Goal: Register for event/course: Register for event/course

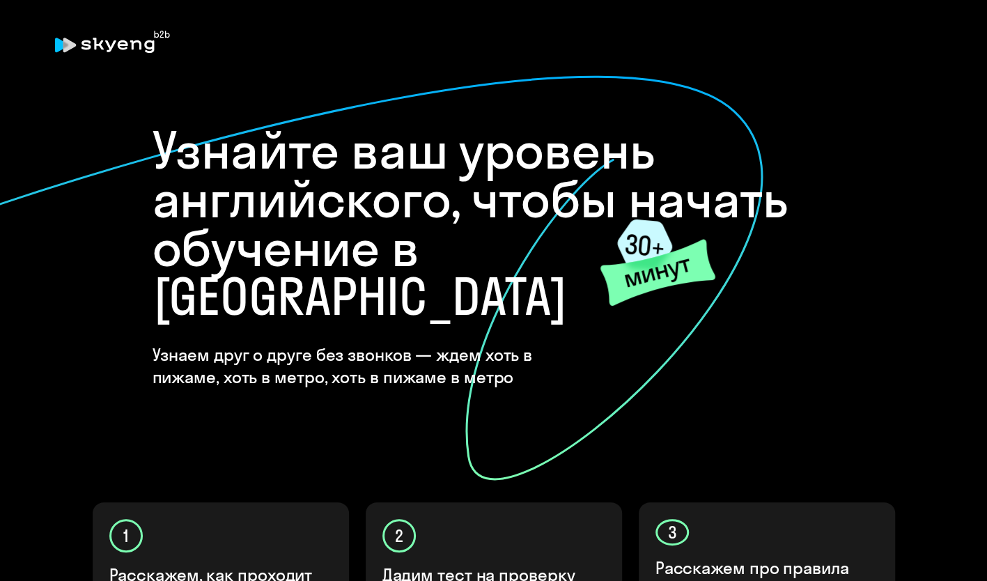
scroll to position [425, 0]
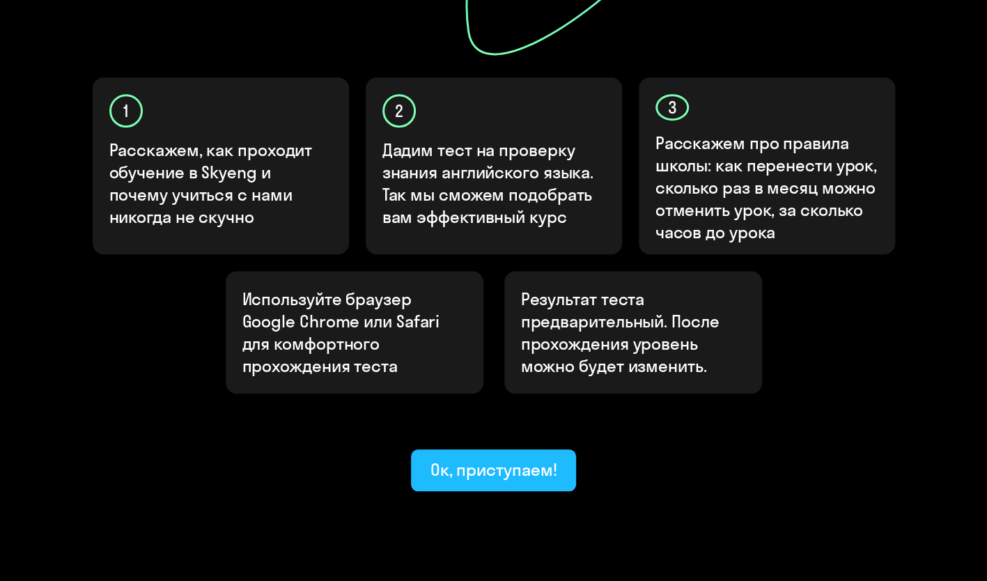
click at [485, 449] on button "Ок, приступаем!" at bounding box center [494, 470] width 166 height 42
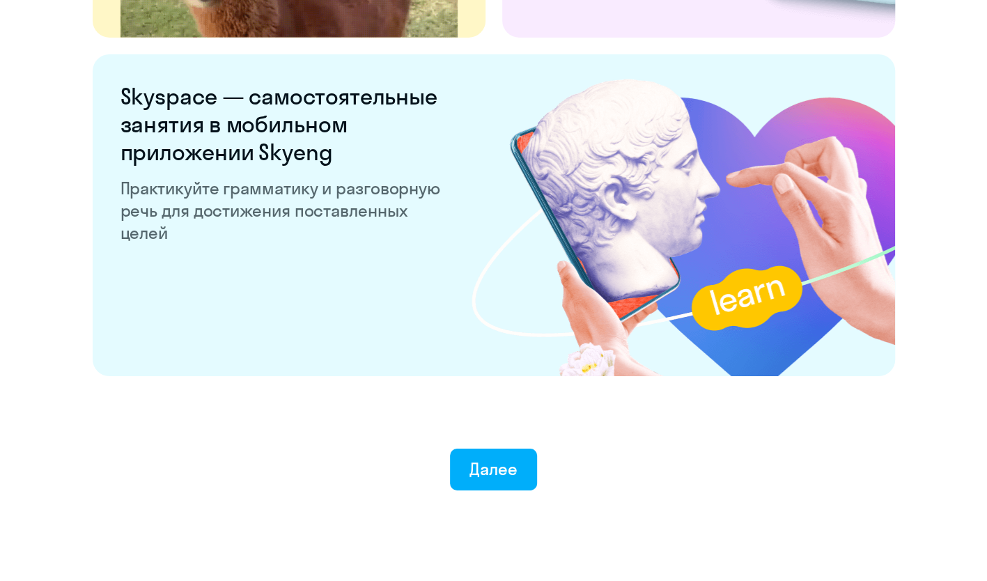
scroll to position [2647, 0]
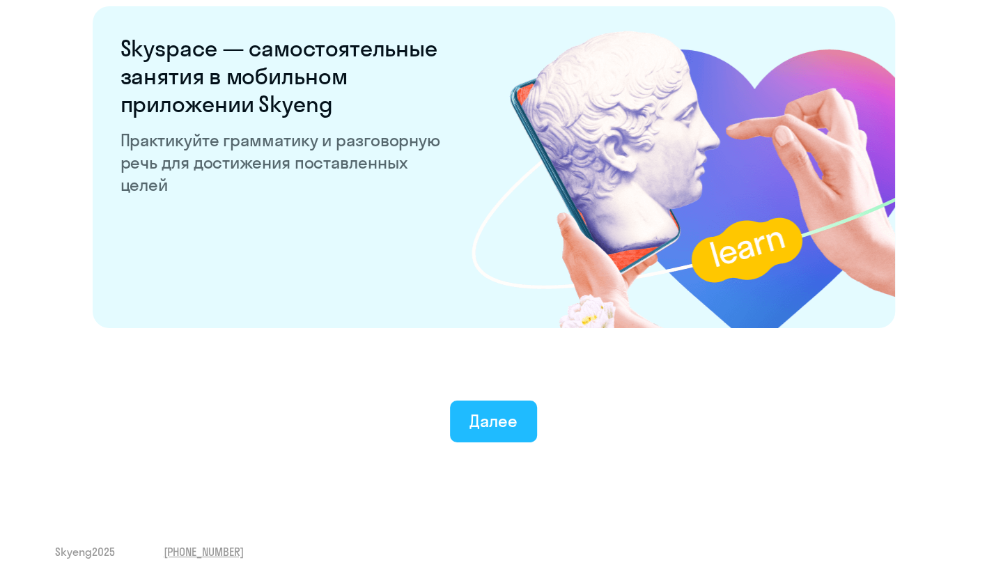
click at [483, 415] on div "Далее" at bounding box center [493, 421] width 48 height 22
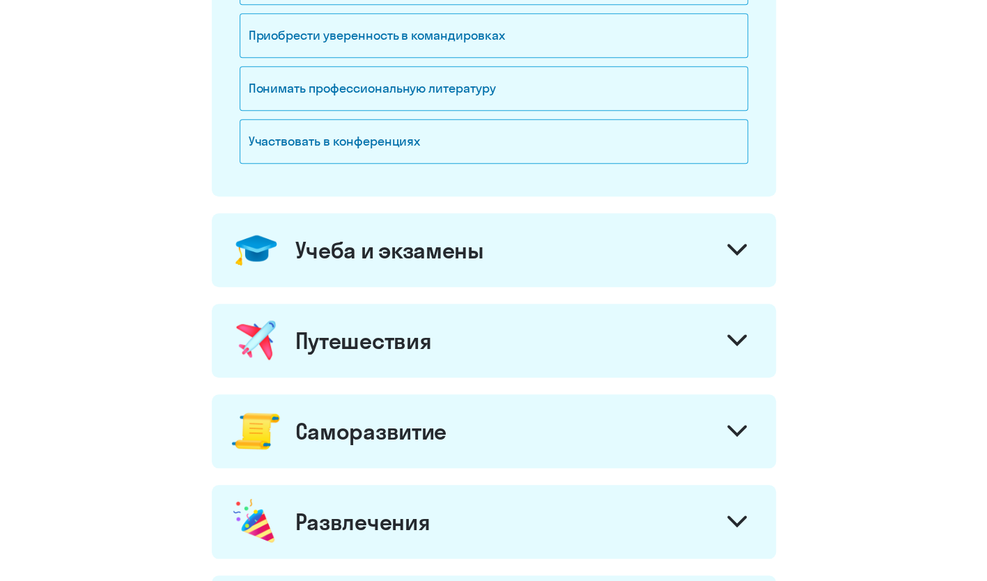
scroll to position [490, 0]
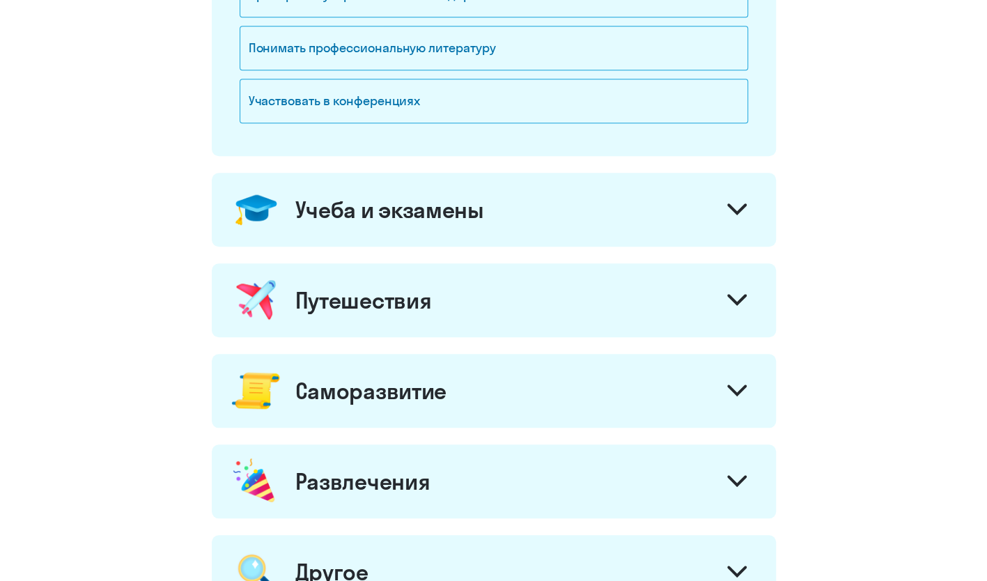
click at [671, 195] on div "Учеба и экзамены" at bounding box center [494, 210] width 564 height 74
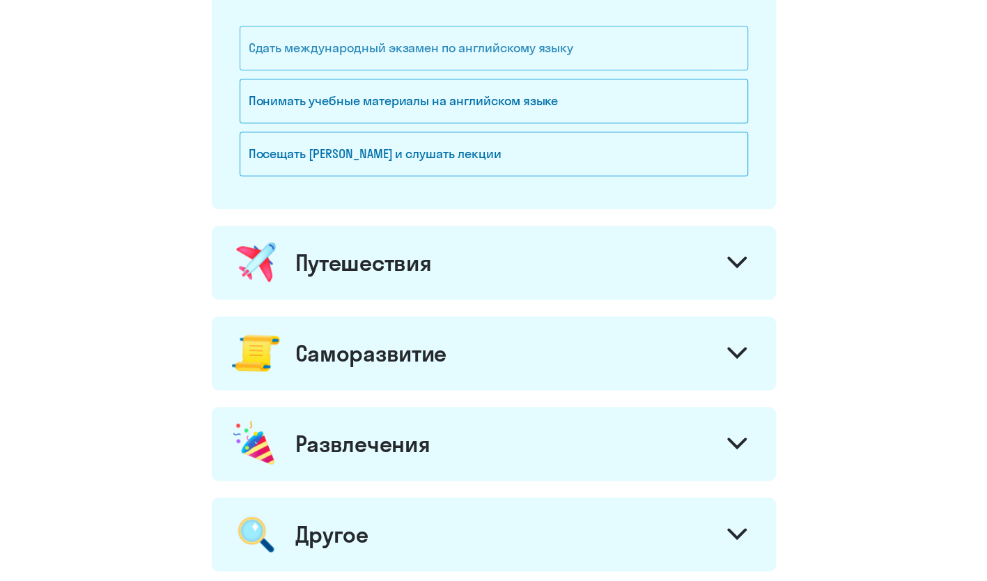
scroll to position [758, 0]
click at [364, 100] on div "Понимать учебные материалы на английском языке" at bounding box center [494, 101] width 508 height 45
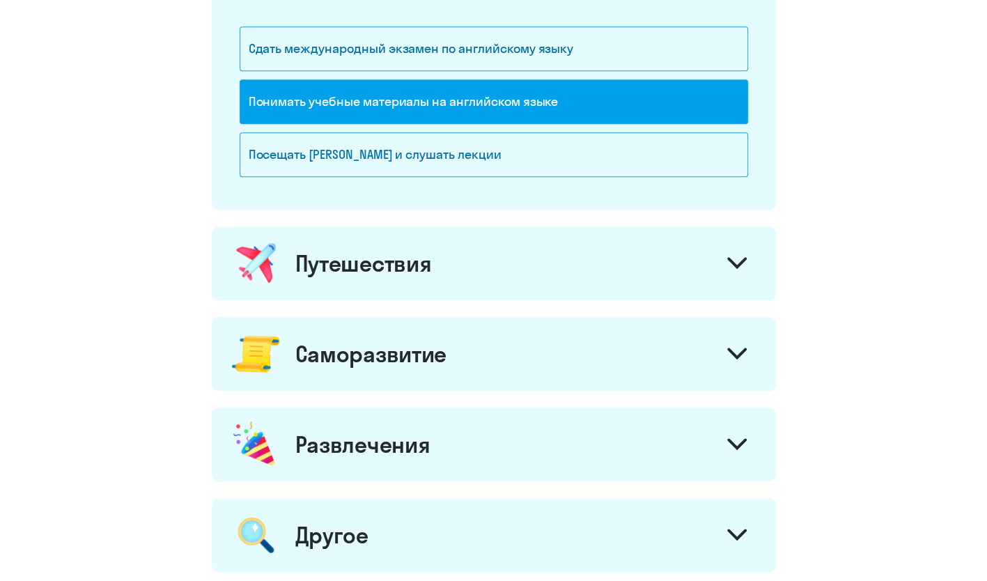
scroll to position [976, 0]
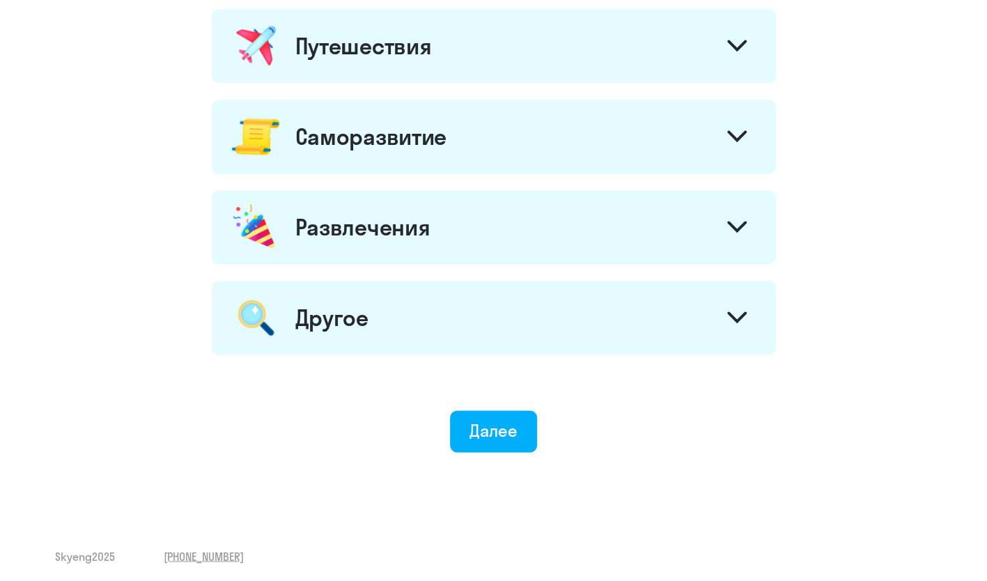
click at [471, 54] on div "Путешествия" at bounding box center [494, 46] width 564 height 74
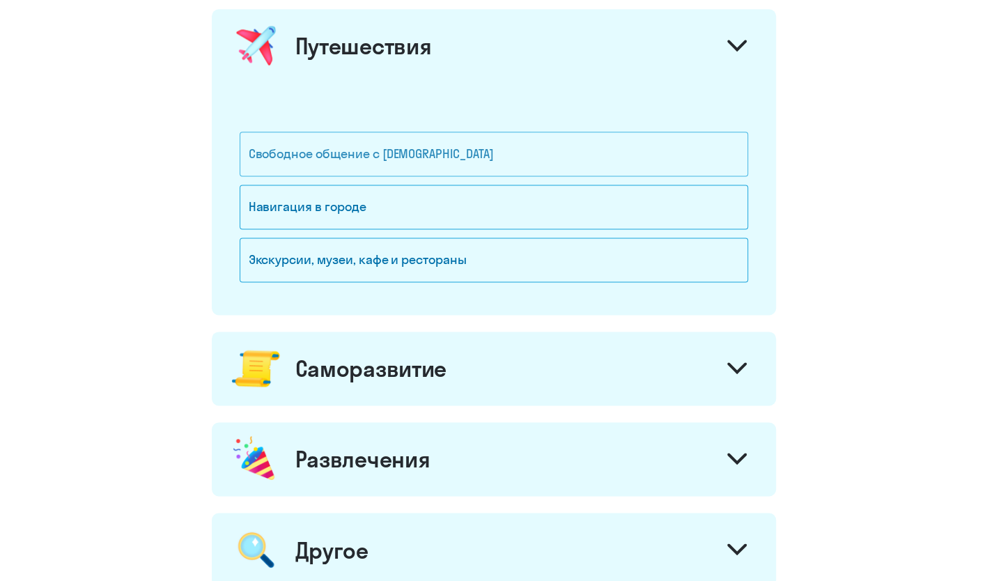
click at [340, 151] on div "Свободное общение с [DEMOGRAPHIC_DATA]" at bounding box center [494, 154] width 508 height 45
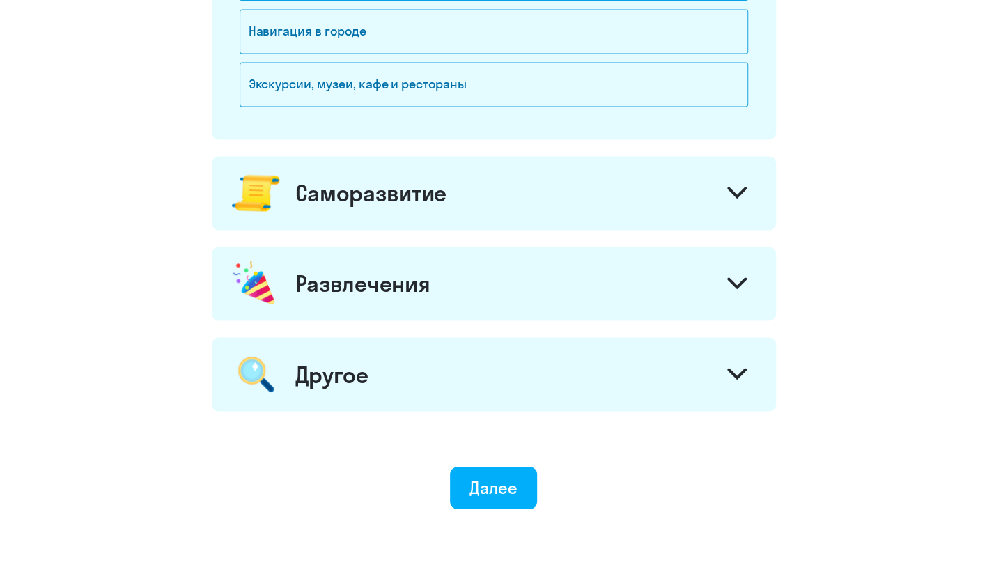
scroll to position [1206, 0]
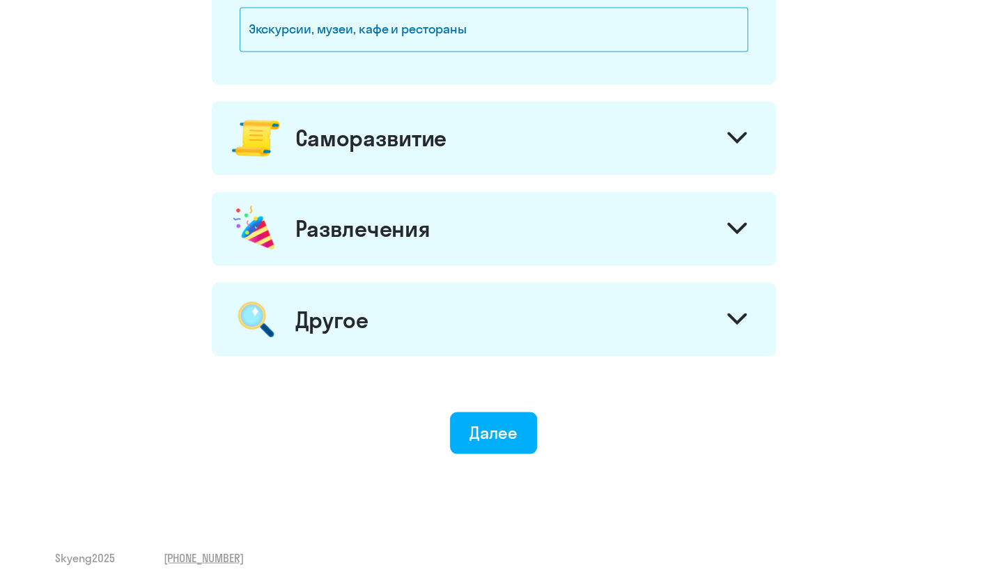
click at [387, 141] on div "Саморазвитие" at bounding box center [370, 138] width 151 height 28
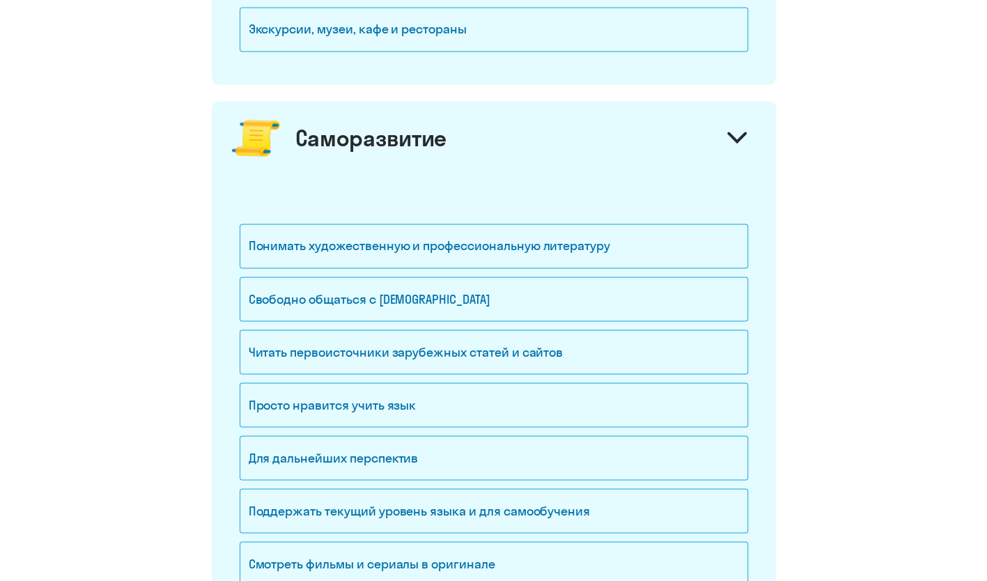
click at [483, 149] on div "Саморазвитие" at bounding box center [494, 138] width 564 height 74
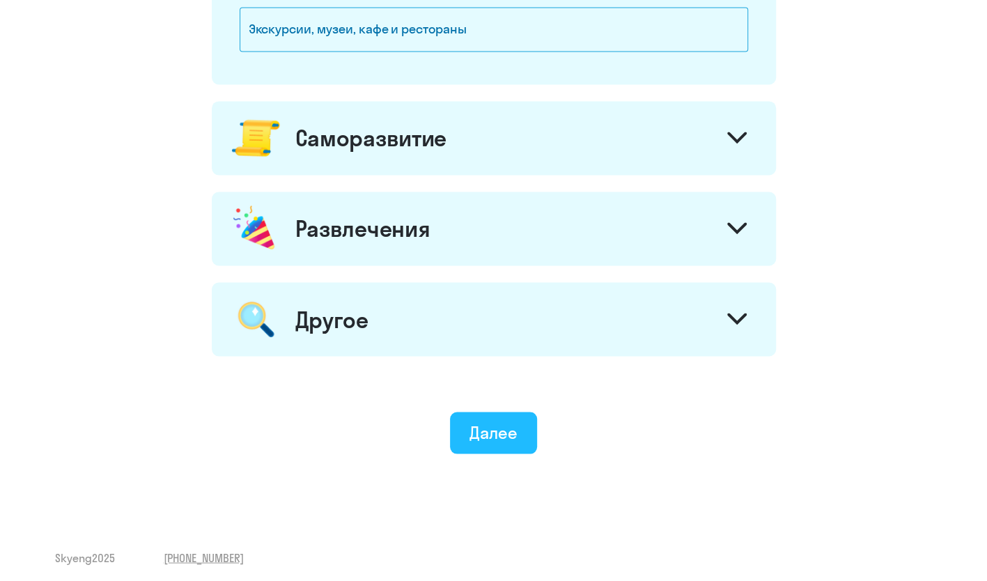
click at [501, 435] on div "Далее" at bounding box center [493, 432] width 48 height 22
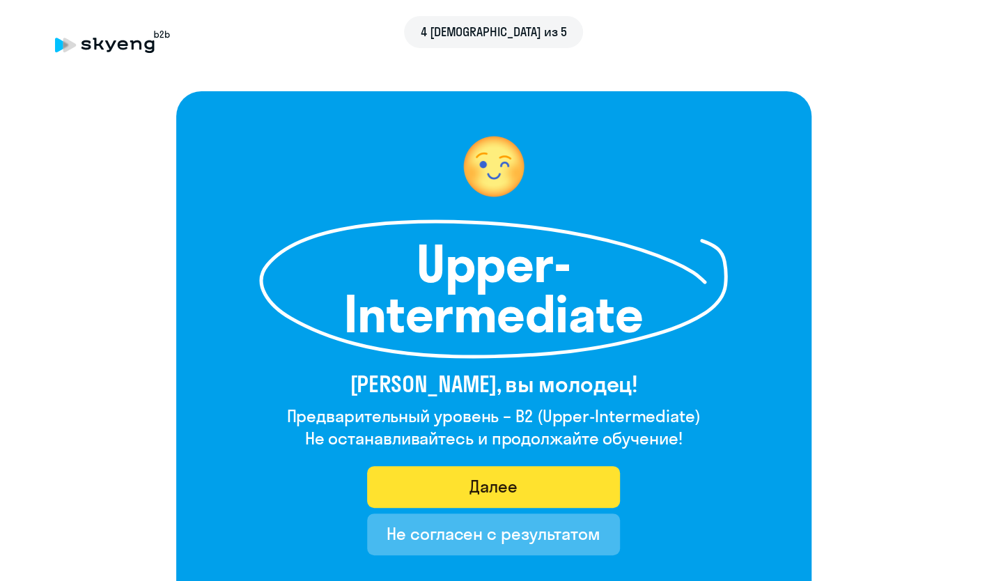
click at [497, 490] on div "Далее" at bounding box center [493, 486] width 48 height 22
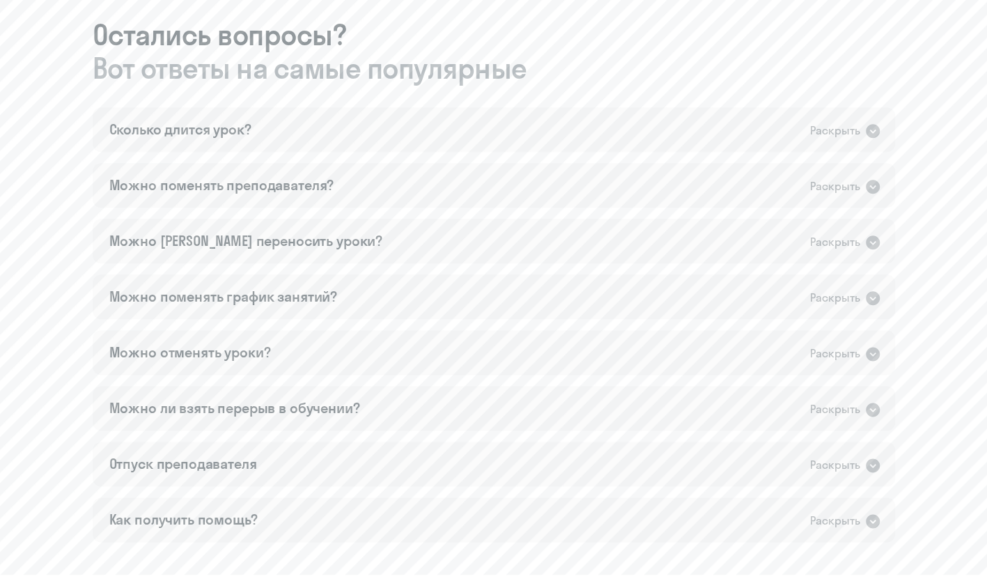
scroll to position [876, 0]
